Goal: Navigation & Orientation: Find specific page/section

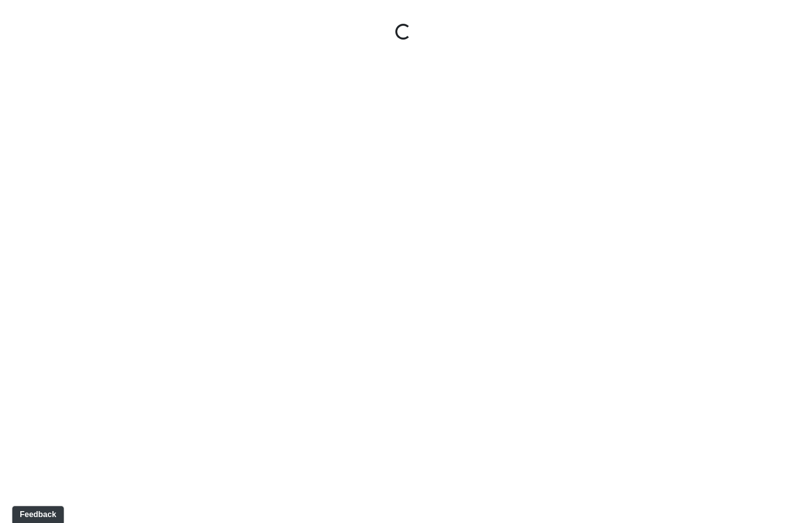
select select "9uukmqt69aq4bb2QwCGasV"
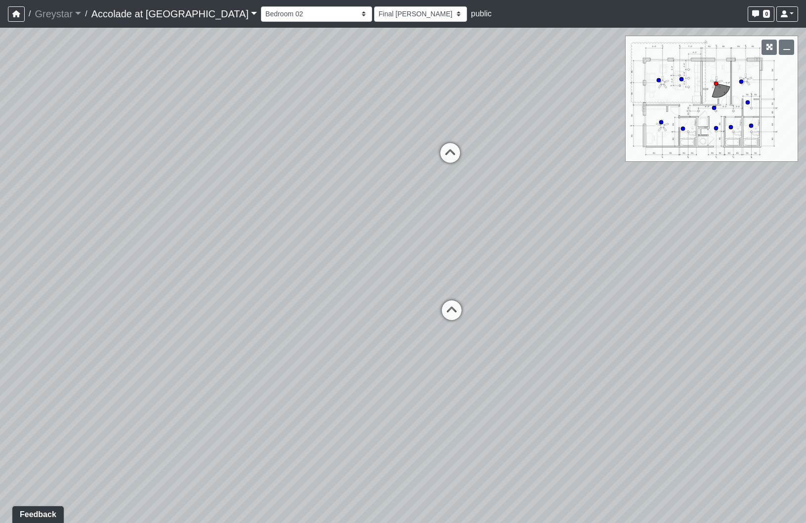
click at [84, 11] on span "/" at bounding box center [86, 14] width 10 height 20
click at [72, 14] on link "Greystar" at bounding box center [58, 14] width 46 height 20
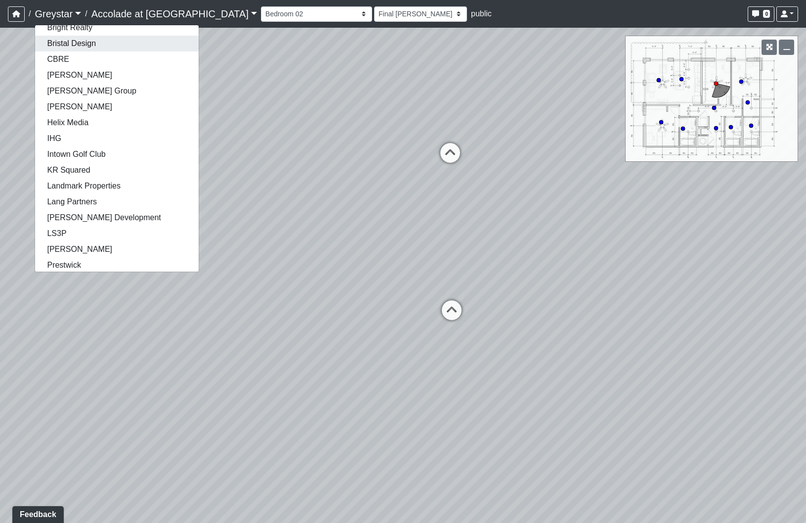
scroll to position [132, 0]
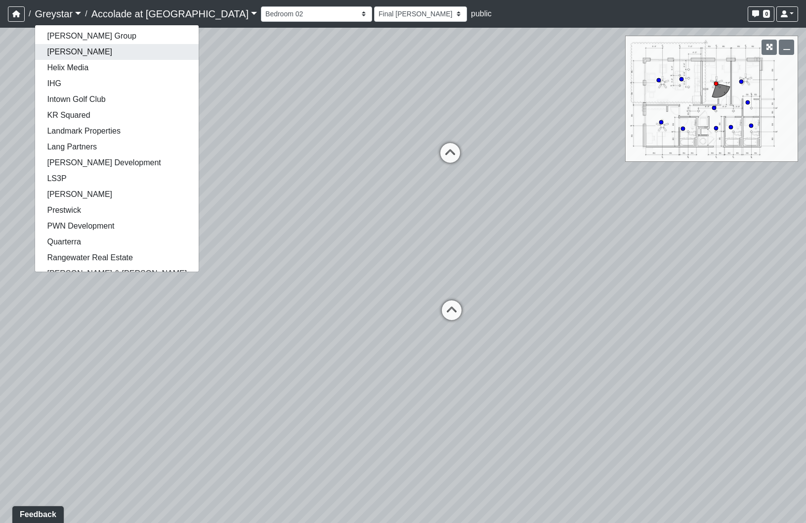
click at [77, 55] on link "[PERSON_NAME]" at bounding box center [117, 52] width 164 height 16
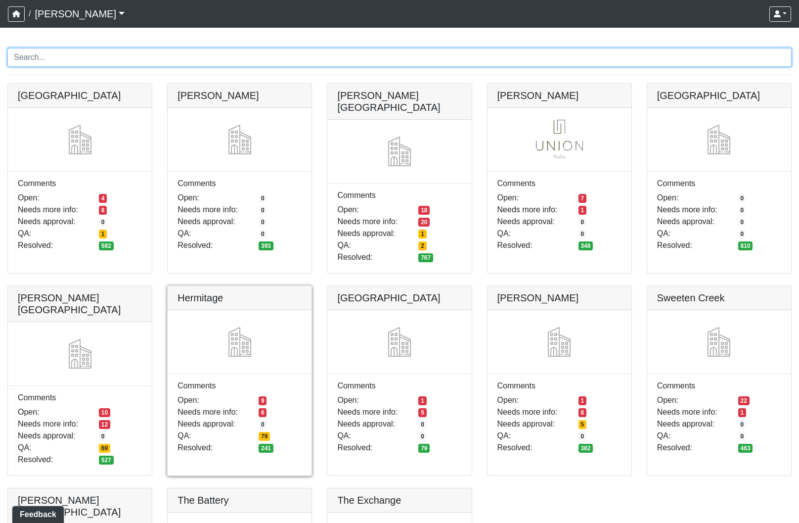
scroll to position [66, 0]
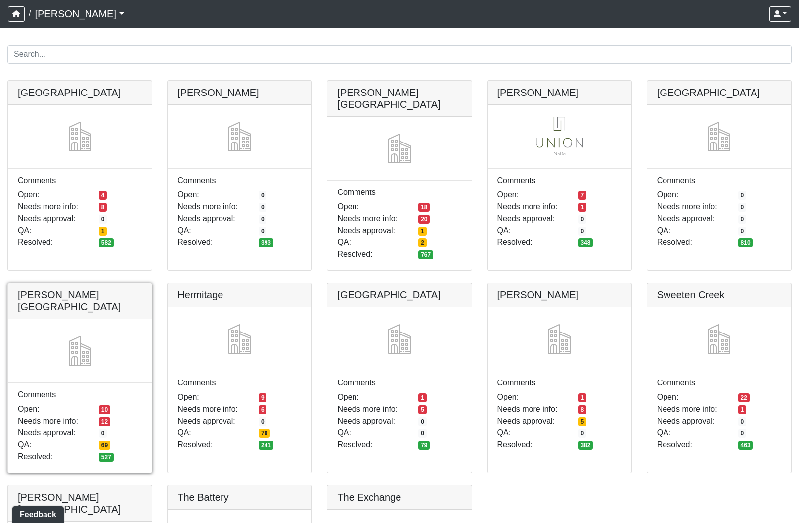
click at [143, 283] on link at bounding box center [80, 283] width 144 height 0
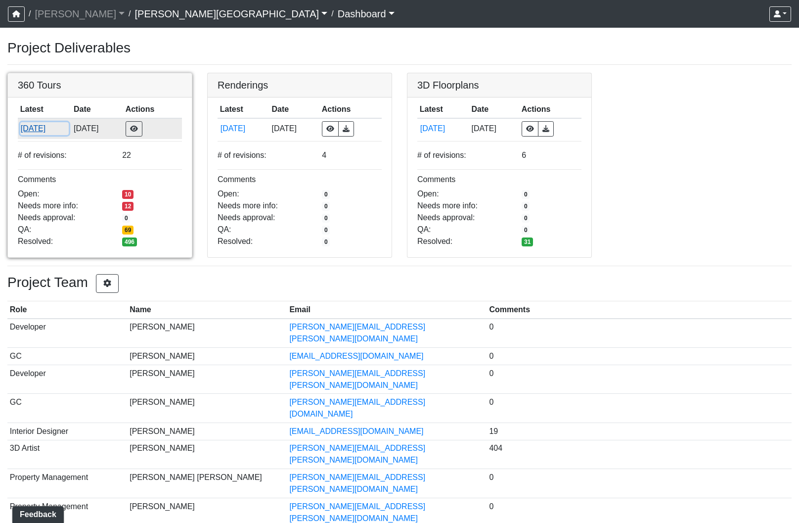
click at [54, 123] on button "[DATE]" at bounding box center [44, 128] width 49 height 13
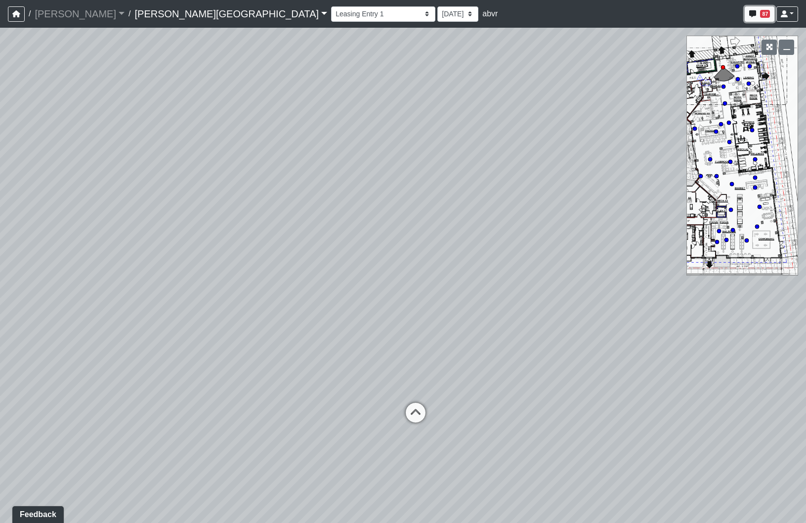
click at [762, 17] on span "87" at bounding box center [765, 14] width 10 height 8
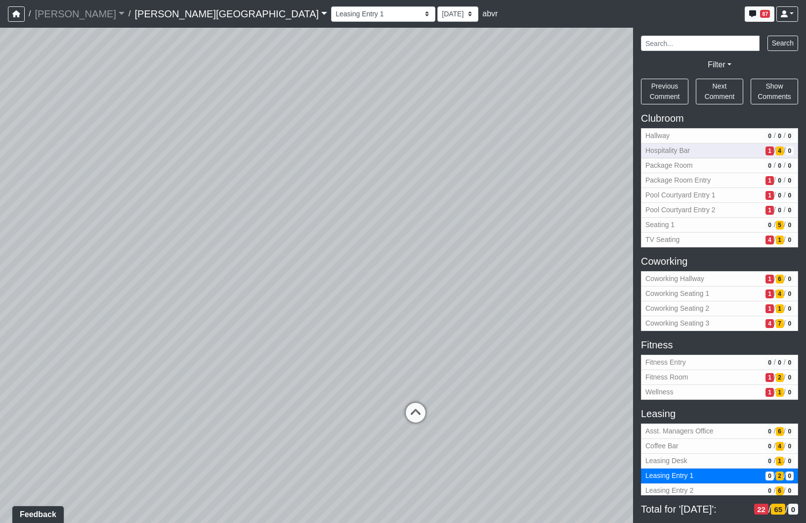
click at [701, 153] on span "Hospitality Bar" at bounding box center [704, 150] width 116 height 10
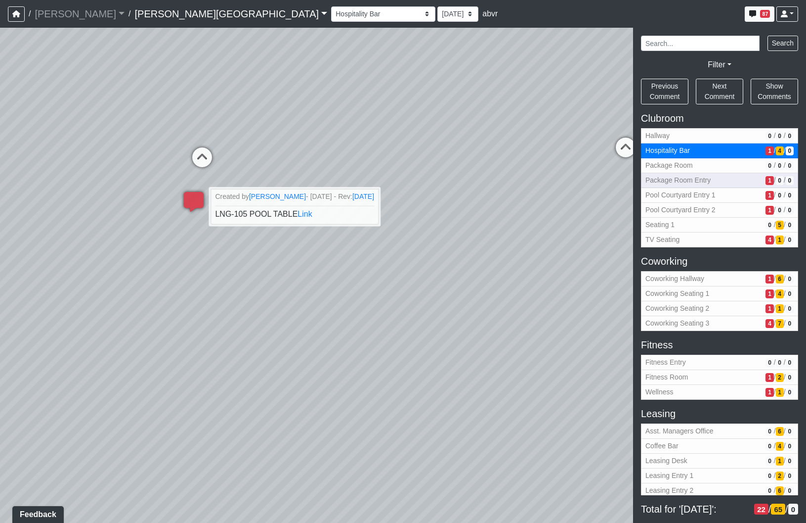
click at [676, 178] on span "Package Room Entry" at bounding box center [704, 180] width 116 height 10
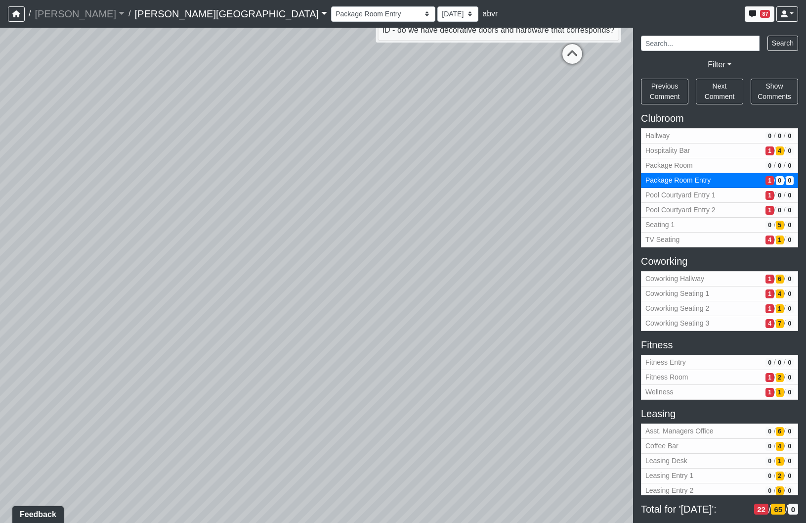
drag, startPoint x: 200, startPoint y: 364, endPoint x: 329, endPoint y: 287, distance: 150.1
click at [333, 285] on div "Loading... Coffee Bar Loading... Created by kristin vinesett - 6/27/2025 - Rev:…" at bounding box center [403, 275] width 806 height 495
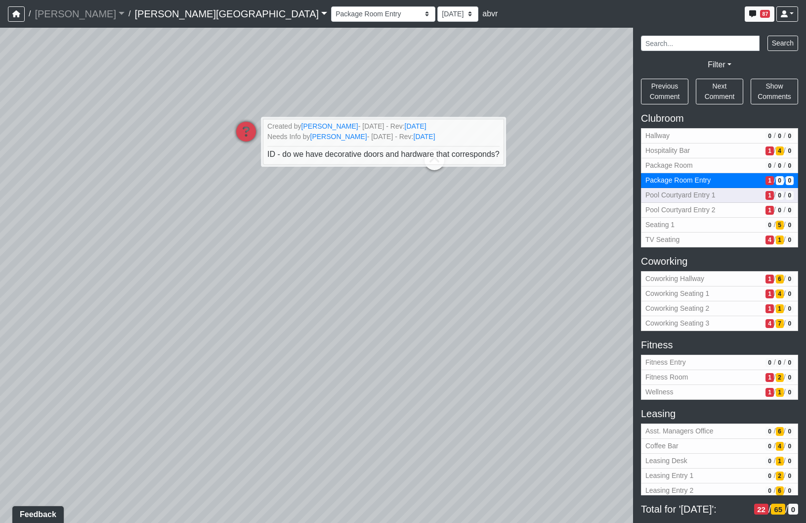
click at [661, 188] on button "Pool Courtyard Entry 1 1 / 0 / 0" at bounding box center [719, 195] width 157 height 15
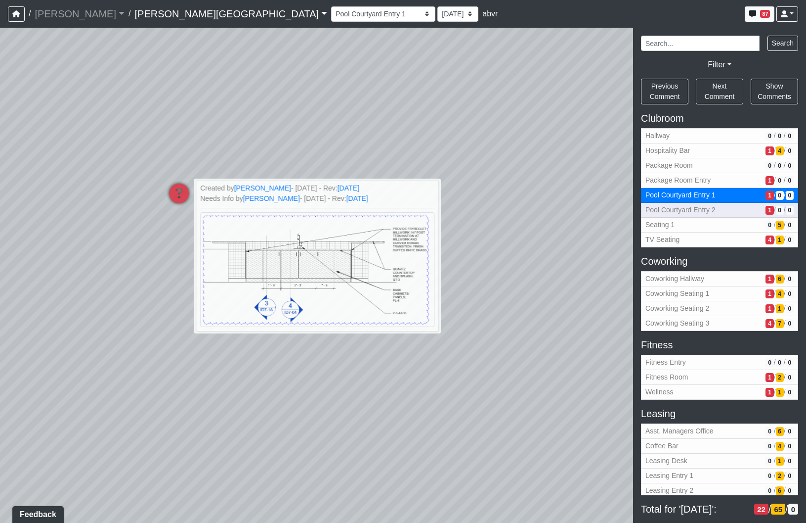
click at [703, 209] on span "Pool Courtyard Entry 2" at bounding box center [704, 210] width 116 height 10
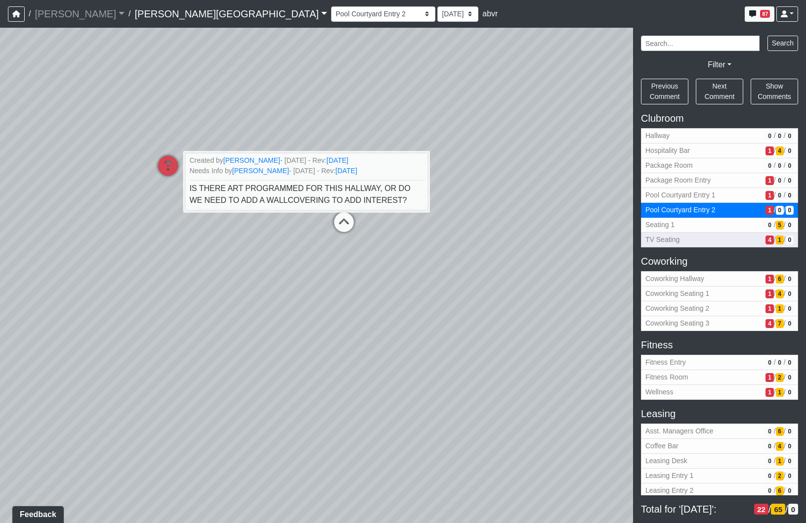
click at [704, 239] on span "TV Seating" at bounding box center [704, 239] width 116 height 10
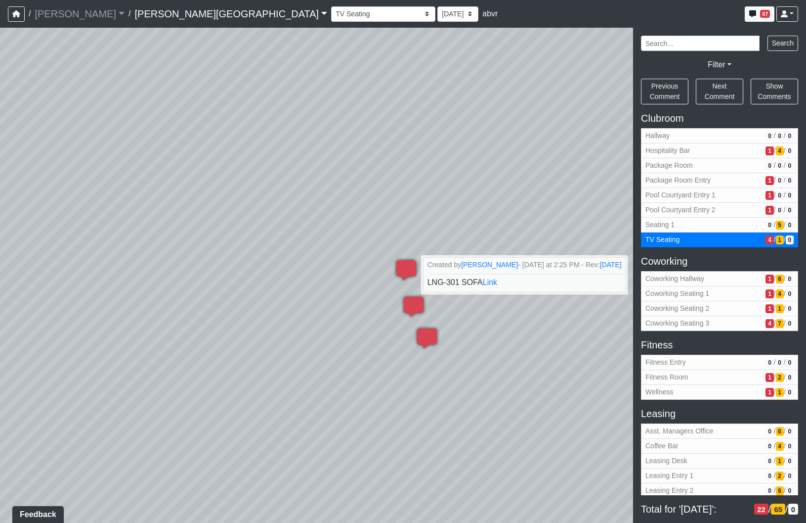
drag, startPoint x: 211, startPoint y: 300, endPoint x: 534, endPoint y: 358, distance: 328.6
click at [534, 358] on div "Loading... Coffee Bar Loading... Created by kristin vinesett - 6/27/2025 - Rev:…" at bounding box center [403, 275] width 806 height 495
click at [502, 285] on link "Link" at bounding box center [500, 281] width 15 height 8
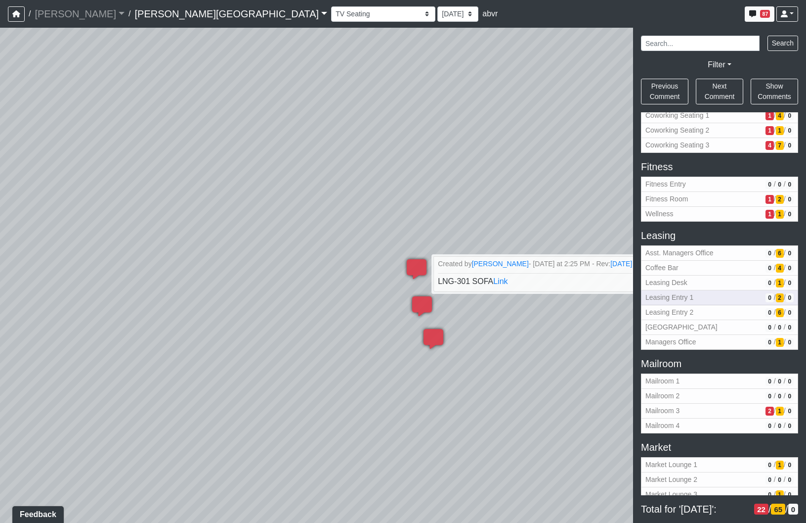
scroll to position [198, 0]
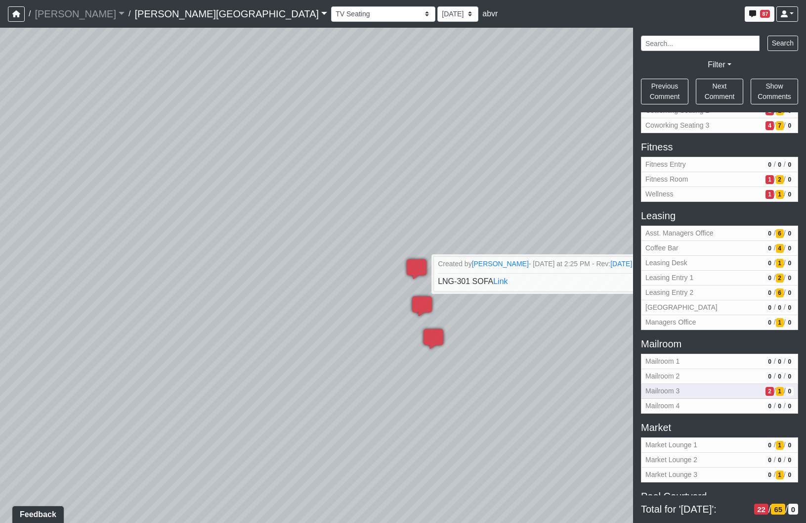
click at [710, 392] on span "Mailroom 3" at bounding box center [704, 391] width 116 height 10
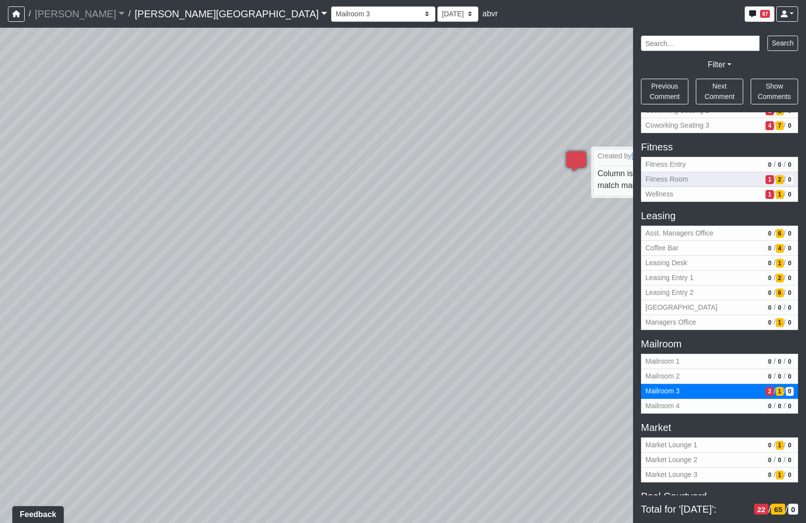
drag, startPoint x: 216, startPoint y: 215, endPoint x: 675, endPoint y: 184, distance: 460.3
click at [675, 184] on div "NON-CURRENT REVISION" at bounding box center [403, 275] width 806 height 495
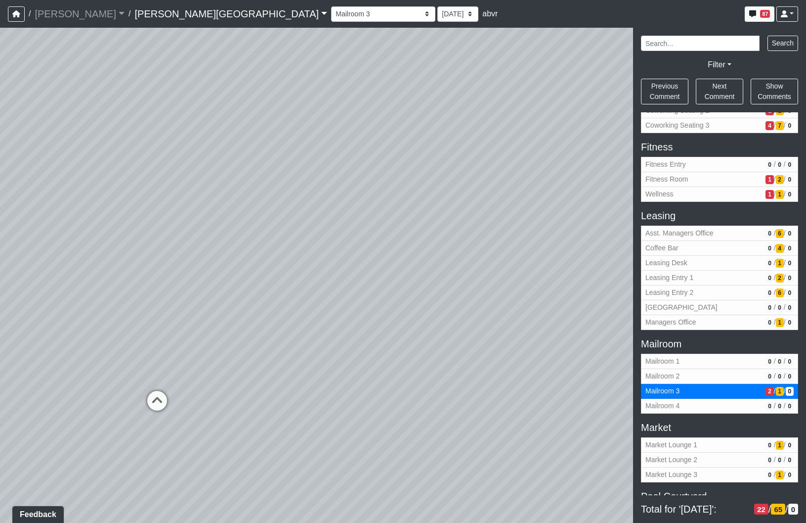
drag, startPoint x: 251, startPoint y: 248, endPoint x: 624, endPoint y: 260, distance: 373.0
click at [689, 246] on div "NON-CURRENT REVISION" at bounding box center [403, 275] width 806 height 495
drag, startPoint x: 263, startPoint y: 249, endPoint x: 625, endPoint y: 263, distance: 363.2
click at [576, 273] on div "Loading... Coffee Bar Loading... Created by kristin vinesett - 6/27/2025 - Rev:…" at bounding box center [403, 275] width 806 height 495
drag, startPoint x: 291, startPoint y: 241, endPoint x: 614, endPoint y: 194, distance: 326.3
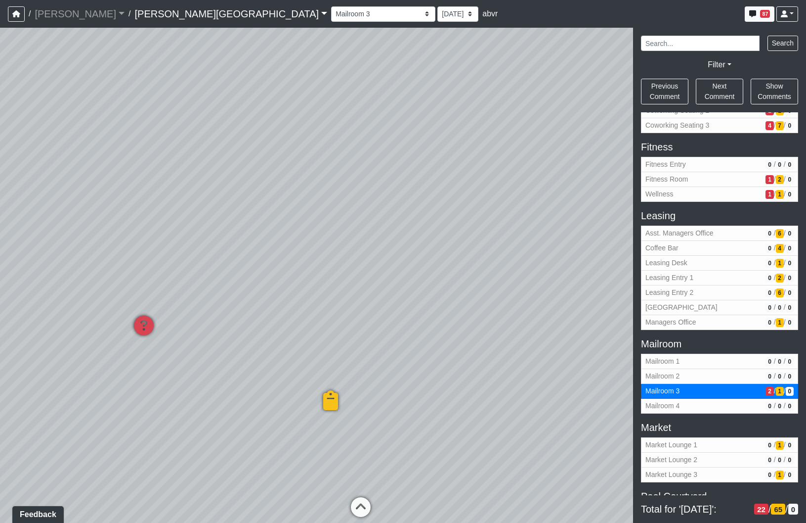
click at [594, 211] on div "Loading... Coffee Bar Loading... Created by kristin vinesett - 6/27/2025 - Rev:…" at bounding box center [403, 275] width 806 height 495
drag, startPoint x: 289, startPoint y: 168, endPoint x: 245, endPoint y: 174, distance: 44.4
click at [249, 169] on div "Loading... Coffee Bar Loading... Created by kristin vinesett - 6/27/2025 - Rev:…" at bounding box center [403, 275] width 806 height 495
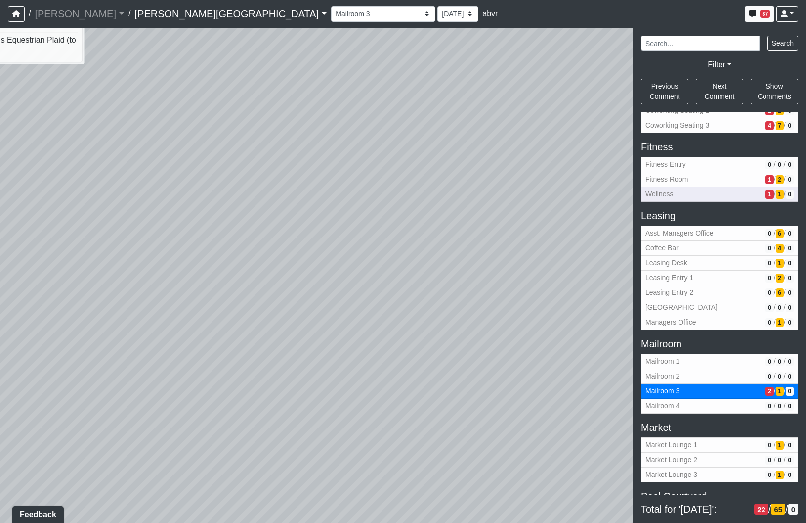
drag, startPoint x: 320, startPoint y: 203, endPoint x: 751, endPoint y: 195, distance: 430.8
click at [806, 180] on html "/ Flournoy Flournoy Loading... / Ellison Museum District Ellison Museum Distric…" at bounding box center [403, 261] width 806 height 523
drag, startPoint x: 274, startPoint y: 235, endPoint x: 561, endPoint y: 181, distance: 292.2
click at [560, 182] on div "Loading... Coffee Bar Loading... Created by kristin vinesett - 6/27/2025 - Rev:…" at bounding box center [403, 275] width 806 height 495
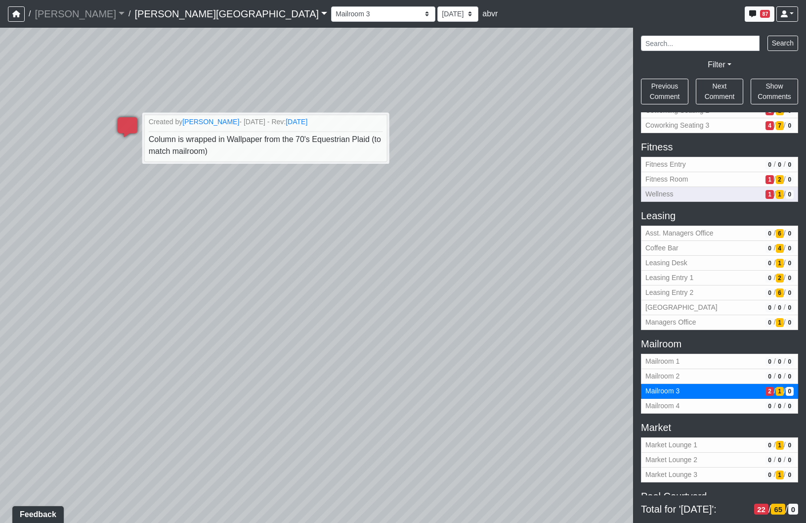
click at [708, 196] on span "Wellness" at bounding box center [704, 194] width 116 height 10
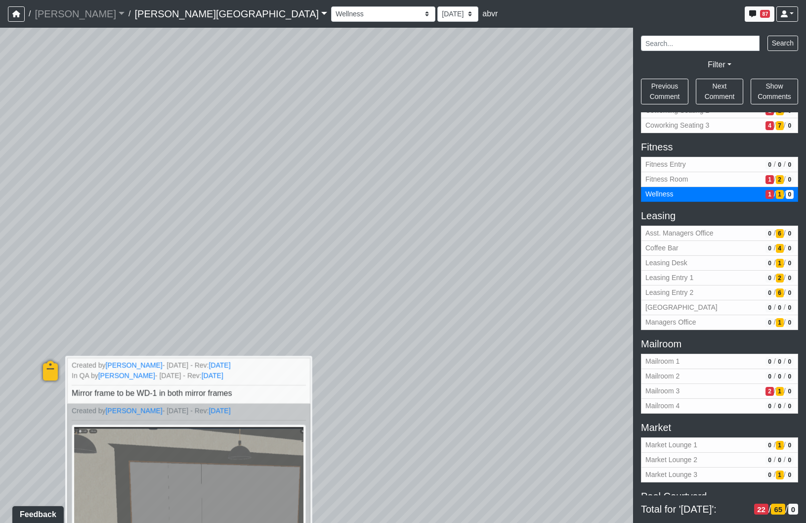
drag, startPoint x: 418, startPoint y: 228, endPoint x: -131, endPoint y: 324, distance: 556.7
click at [0, 324] on html "/ Flournoy Flournoy Loading... / Ellison Museum District Ellison Museum Distric…" at bounding box center [403, 261] width 806 height 523
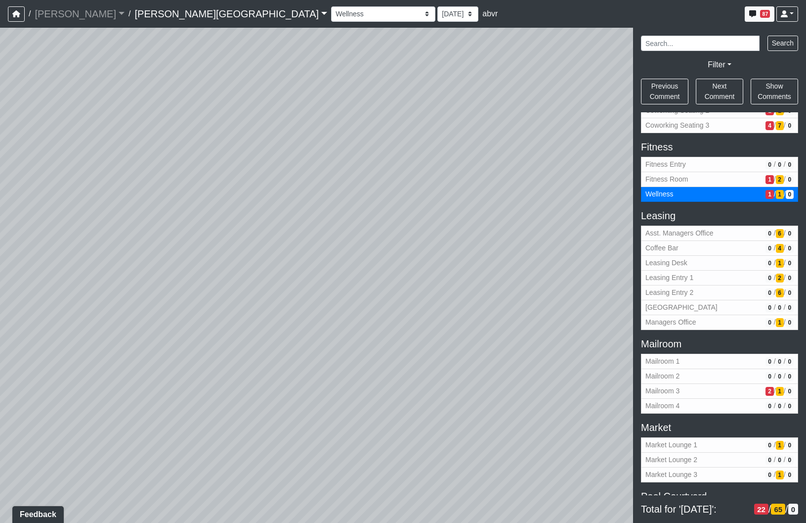
drag, startPoint x: 255, startPoint y: 273, endPoint x: -239, endPoint y: 184, distance: 501.4
click at [0, 184] on html "/ Flournoy Flournoy Loading... / Ellison Museum District Ellison Museum Distric…" at bounding box center [403, 261] width 806 height 523
drag, startPoint x: 261, startPoint y: 328, endPoint x: -95, endPoint y: 143, distance: 401.0
click at [0, 143] on html "/ Flournoy Flournoy Loading... / Ellison Museum District Ellison Museum Distric…" at bounding box center [403, 261] width 806 height 523
drag, startPoint x: 318, startPoint y: 289, endPoint x: 152, endPoint y: 407, distance: 203.6
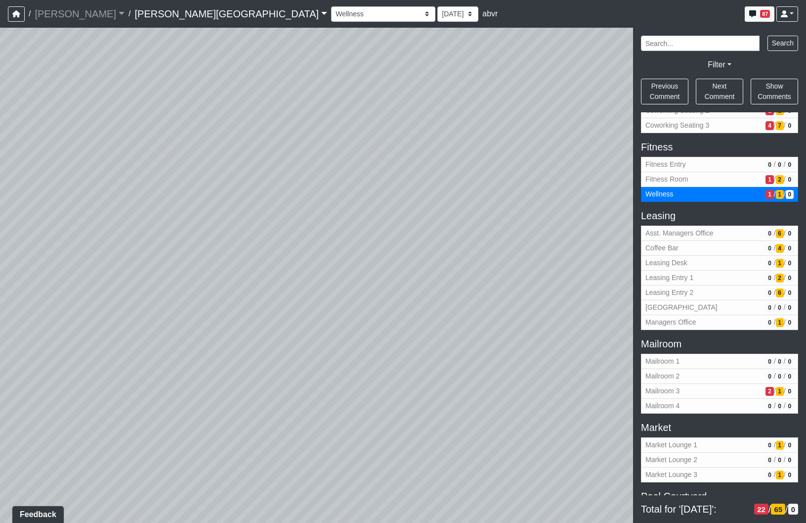
click at [176, 406] on div "Loading... Coffee Bar Loading... Created by kristin vinesett - 6/27/2025 - Rev:…" at bounding box center [403, 275] width 806 height 495
drag, startPoint x: 457, startPoint y: 256, endPoint x: 234, endPoint y: 349, distance: 241.6
click at [213, 372] on div "Loading... Coffee Bar Loading... Created by kristin vinesett - 6/27/2025 - Rev:…" at bounding box center [403, 275] width 806 height 495
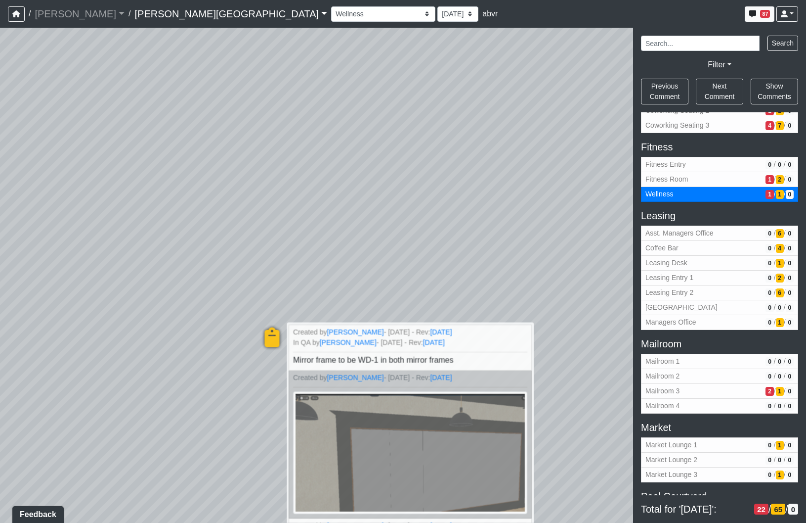
drag, startPoint x: 361, startPoint y: 211, endPoint x: 146, endPoint y: 0, distance: 300.7
click at [163, 39] on div "Loading... Coffee Bar Loading... Created by kristin vinesett - 6/27/2025 - Rev:…" at bounding box center [403, 275] width 806 height 495
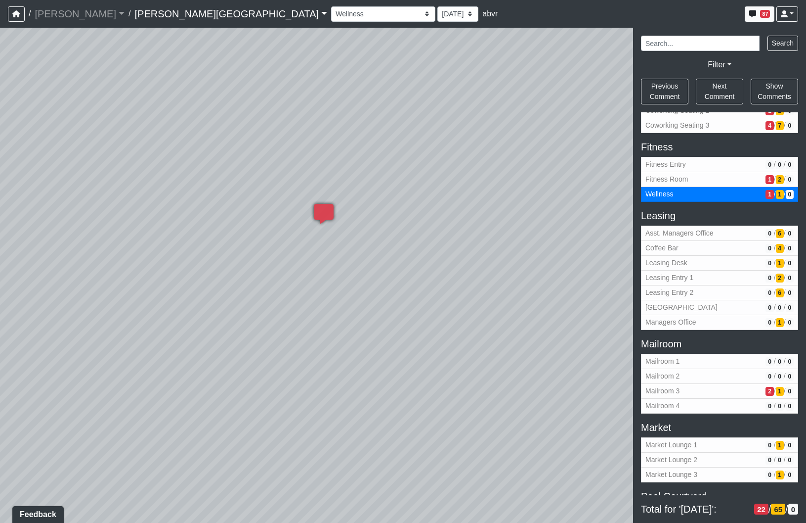
drag, startPoint x: 401, startPoint y: 172, endPoint x: 378, endPoint y: 379, distance: 208.4
click at [378, 379] on div "Loading... Coffee Bar Loading... Created by kristin vinesett - 6/27/2025 - Rev:…" at bounding box center [403, 275] width 806 height 495
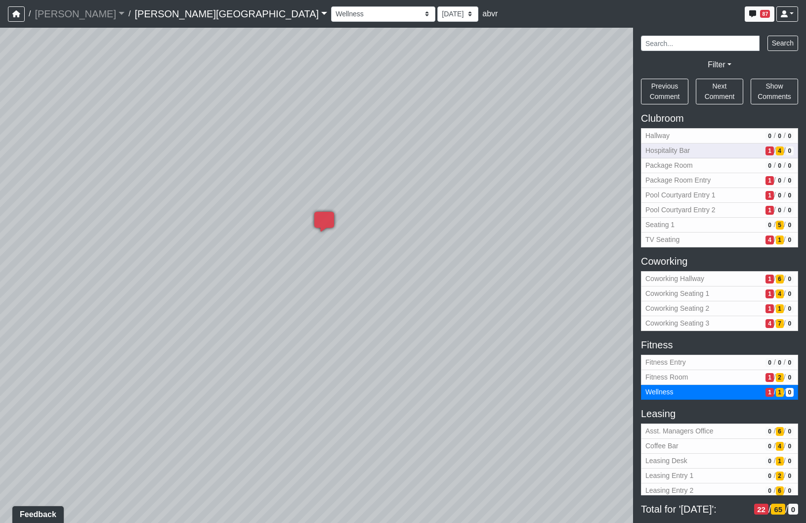
click at [693, 151] on span "Hospitality Bar" at bounding box center [704, 150] width 116 height 10
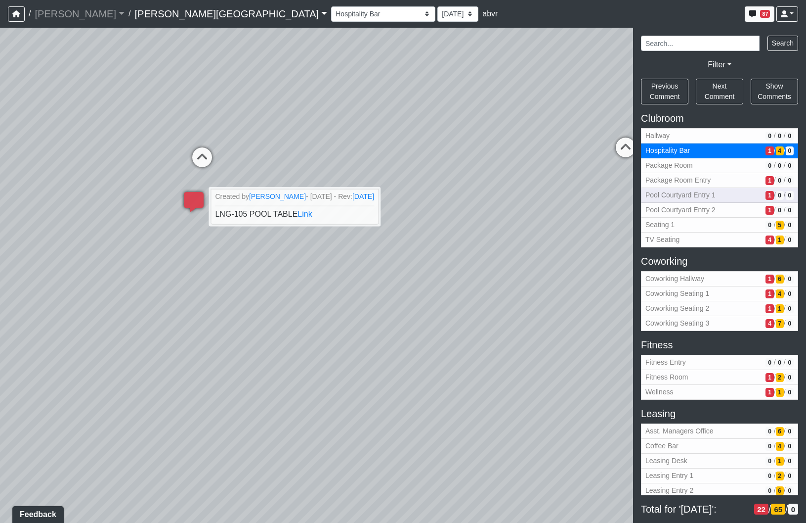
click at [698, 188] on button "Pool Courtyard Entry 1 1 / 0 / 0" at bounding box center [719, 195] width 157 height 15
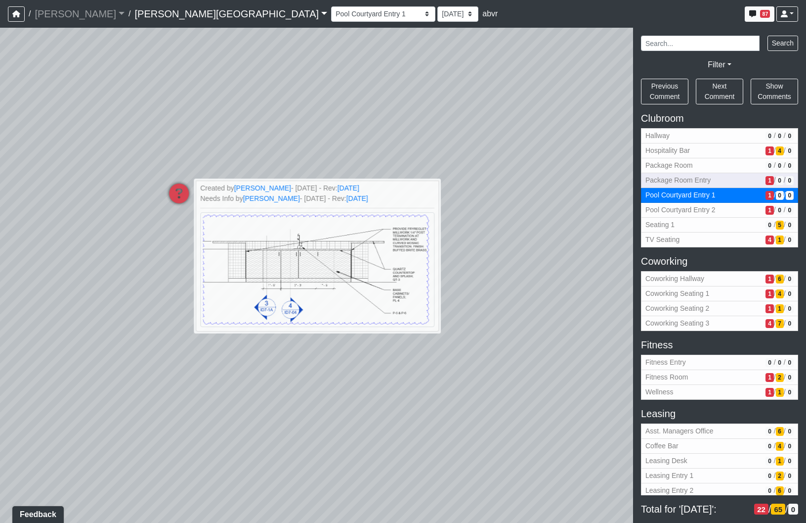
click at [701, 176] on span "Package Room Entry" at bounding box center [704, 180] width 116 height 10
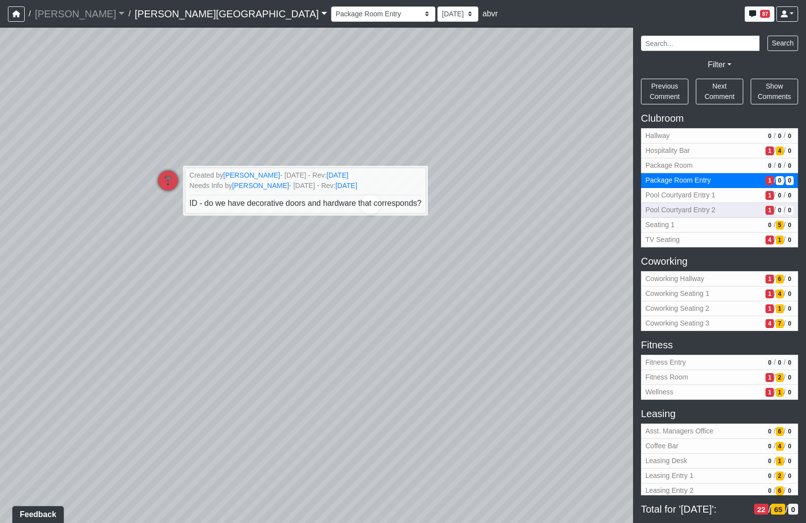
click at [692, 215] on button "Pool Courtyard Entry 2 1 / 0 / 0" at bounding box center [719, 210] width 157 height 15
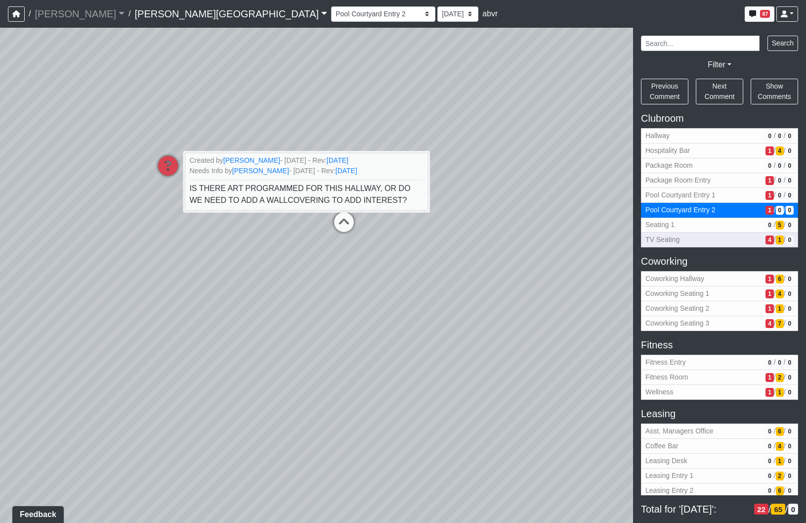
click at [692, 234] on span "TV Seating" at bounding box center [704, 239] width 116 height 10
select select "85yt19wMgVAyb4M3P1Anog"
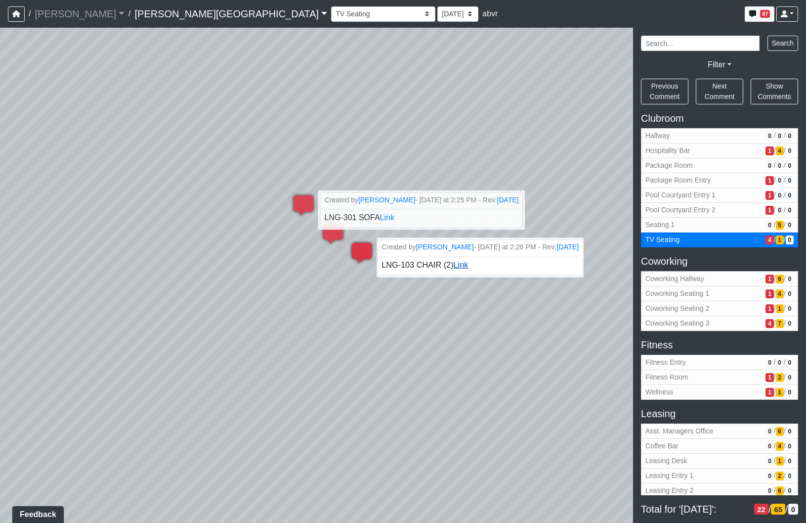
click at [463, 267] on link "Link" at bounding box center [461, 265] width 15 height 8
